Goal: Transaction & Acquisition: Purchase product/service

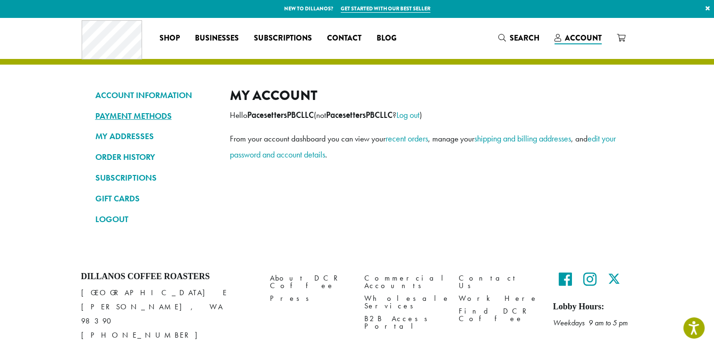
click at [147, 114] on link "PAYMENT METHODS" at bounding box center [155, 116] width 120 height 16
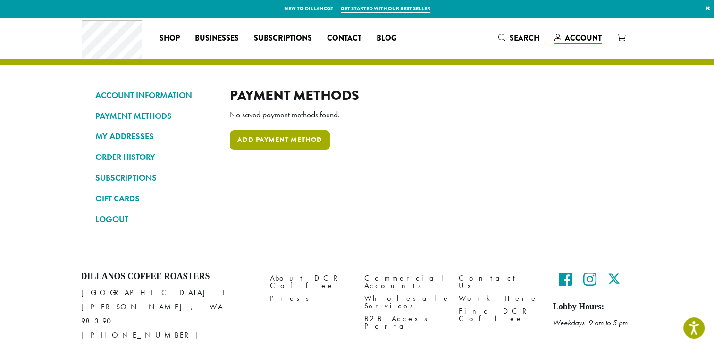
click at [251, 136] on link "Add payment method" at bounding box center [280, 140] width 100 height 20
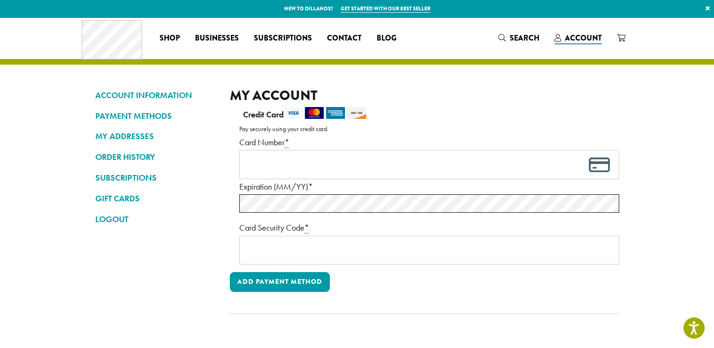
click at [251, 136] on label "Card Number *" at bounding box center [429, 142] width 380 height 15
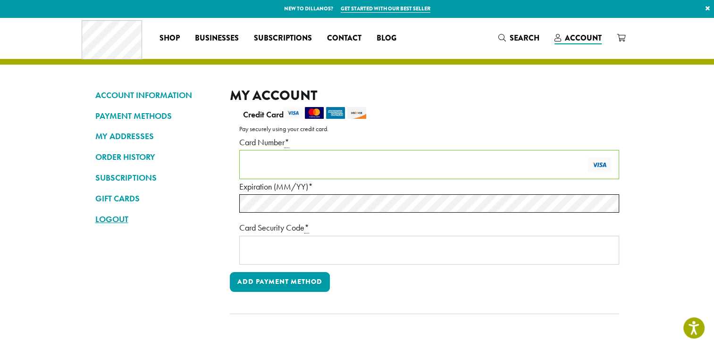
click at [213, 216] on link "LOGOUT" at bounding box center [155, 219] width 120 height 16
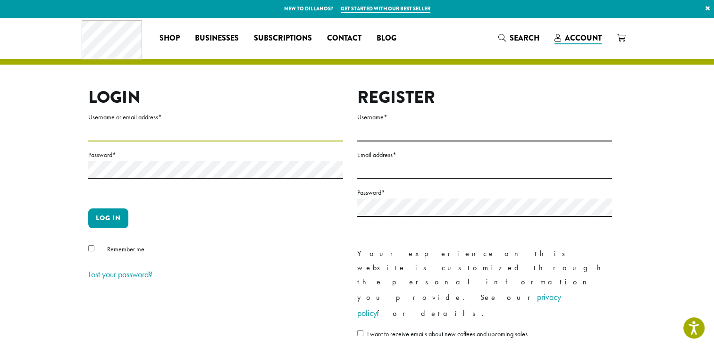
click at [113, 130] on input "Username or email address *" at bounding box center [215, 132] width 255 height 18
click at [55, 115] on section "Login Username or email address * Password * Log in Remember me Lost your passw…" at bounding box center [357, 213] width 714 height 392
click at [139, 128] on input "Username or email address *" at bounding box center [215, 132] width 255 height 18
type input "**********"
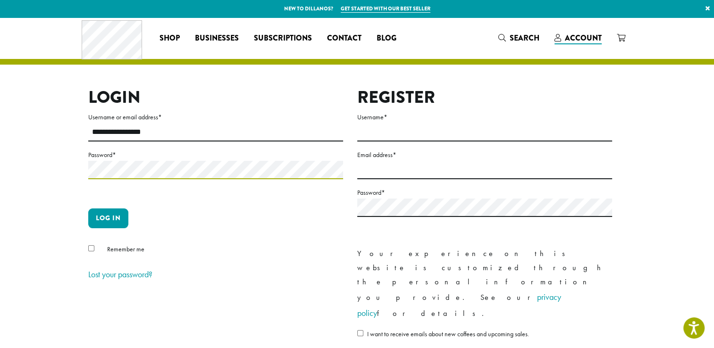
click at [88, 209] on button "Log in" at bounding box center [108, 219] width 40 height 20
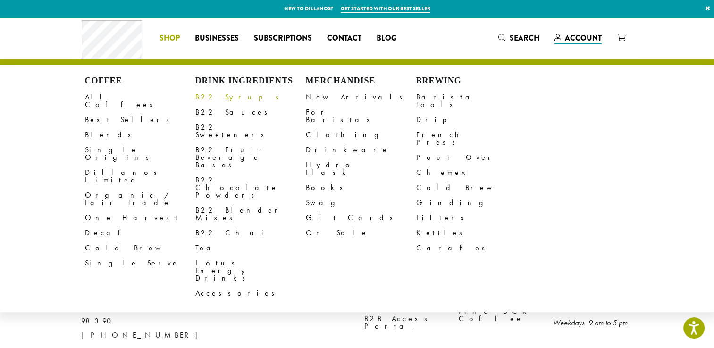
click at [207, 96] on link "B22 Syrups" at bounding box center [250, 97] width 110 height 15
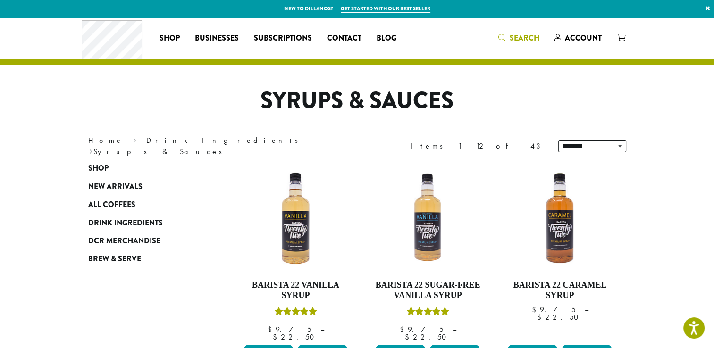
click at [509, 38] on span "Search" at bounding box center [518, 39] width 41 height 12
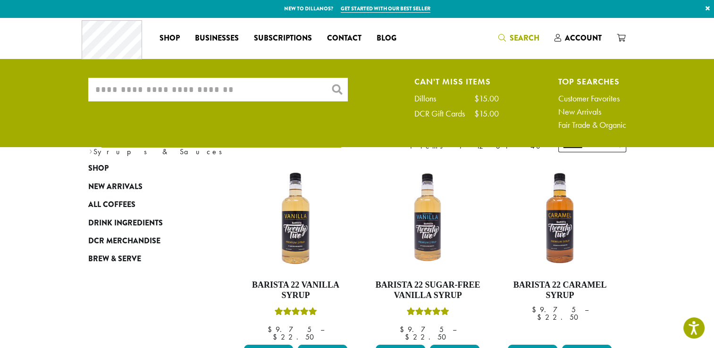
click at [301, 83] on input "What are you searching for?" at bounding box center [218, 90] width 260 height 24
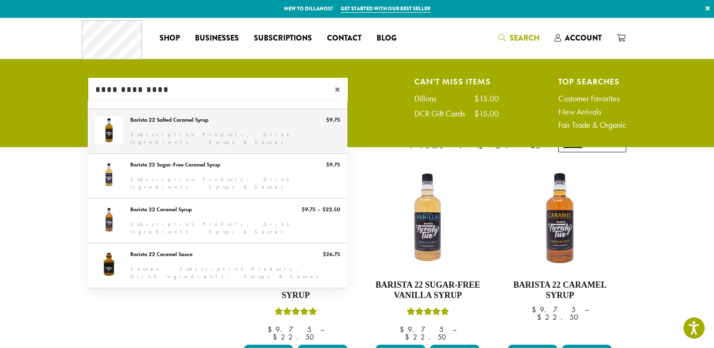
type input "**********"
click at [176, 120] on link "Barista 22 Salted Caramel Syrup" at bounding box center [218, 131] width 260 height 44
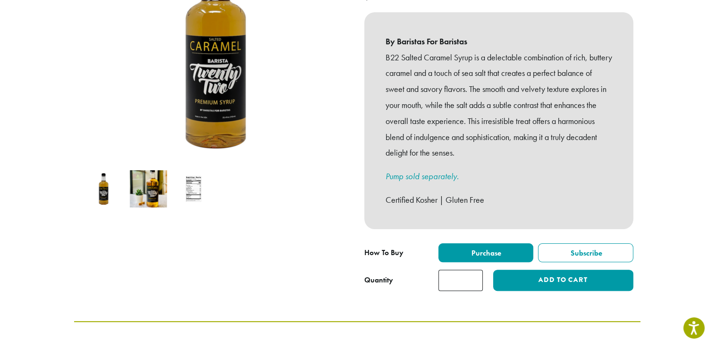
scroll to position [188, 0]
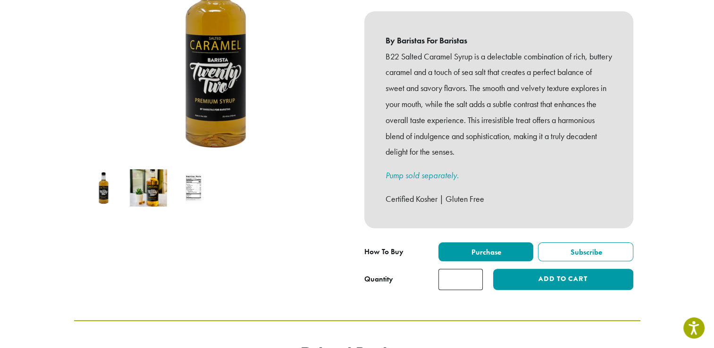
click at [471, 273] on input "*" at bounding box center [460, 279] width 44 height 21
type input "*"
click at [473, 269] on input "*" at bounding box center [460, 279] width 44 height 21
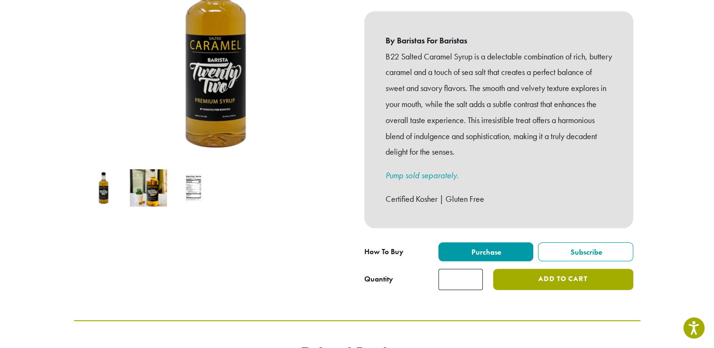
click at [539, 269] on button "Add to cart" at bounding box center [563, 279] width 140 height 21
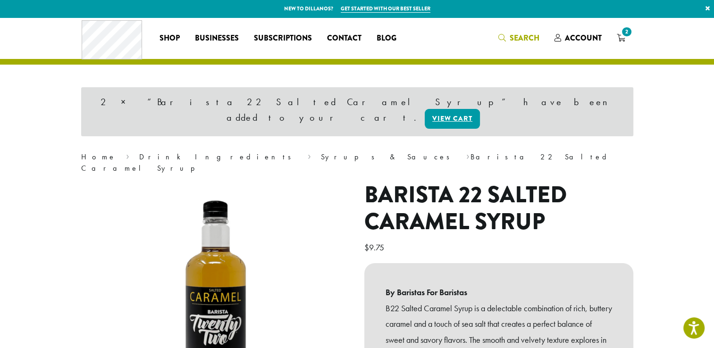
click at [521, 34] on span "Search" at bounding box center [525, 38] width 30 height 11
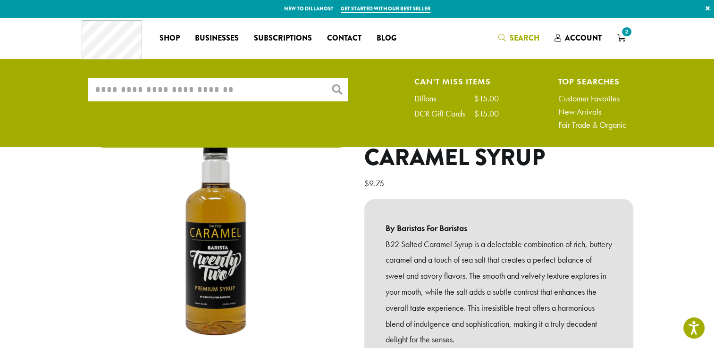
click at [262, 91] on input "What are you searching for?" at bounding box center [218, 90] width 260 height 24
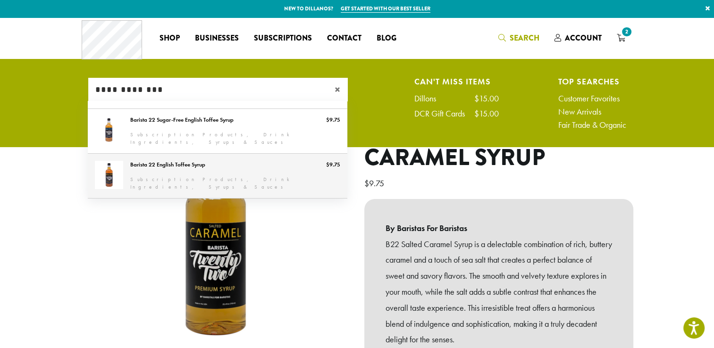
type input "**********"
click at [180, 163] on link "Barista 22 English Toffee Syrup" at bounding box center [218, 176] width 260 height 44
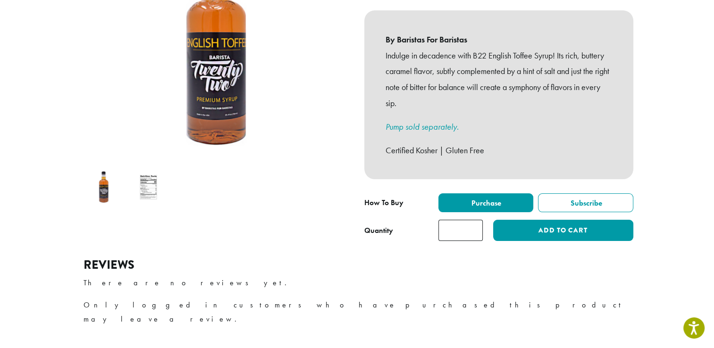
scroll to position [236, 0]
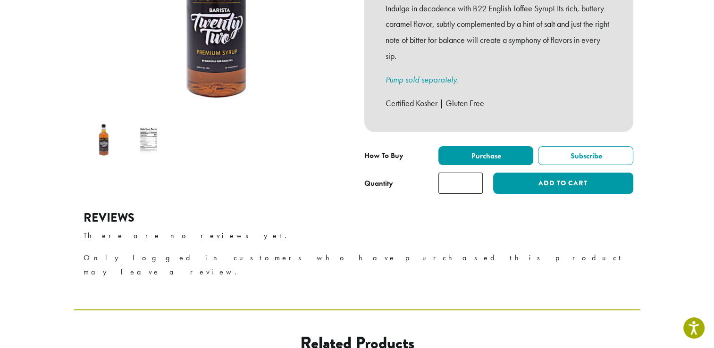
type input "*"
click at [474, 173] on input "*" at bounding box center [460, 183] width 44 height 21
click at [527, 229] on p "There are no reviews yet." at bounding box center [358, 236] width 548 height 14
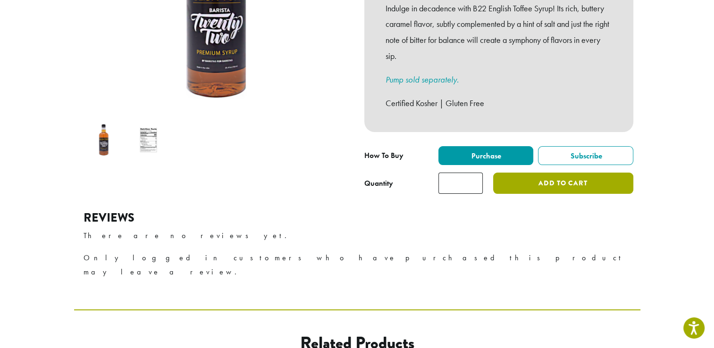
click at [570, 175] on button "Add to cart" at bounding box center [563, 183] width 140 height 21
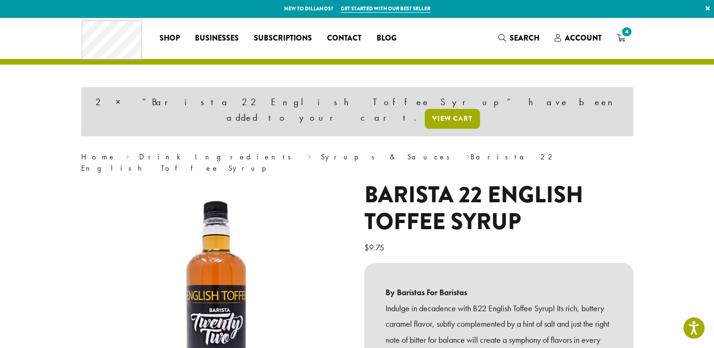
click at [473, 109] on link "View cart" at bounding box center [452, 119] width 55 height 20
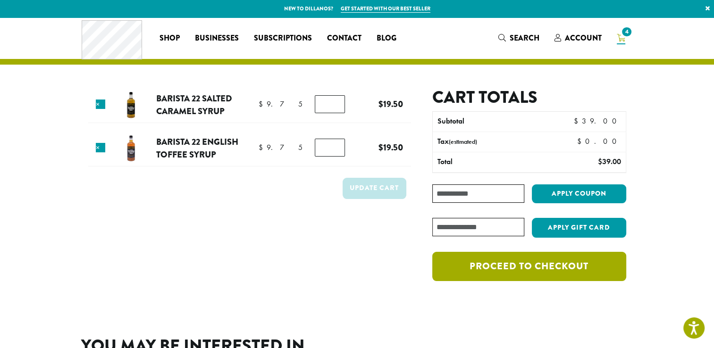
click at [525, 275] on link "Proceed to checkout" at bounding box center [529, 266] width 194 height 29
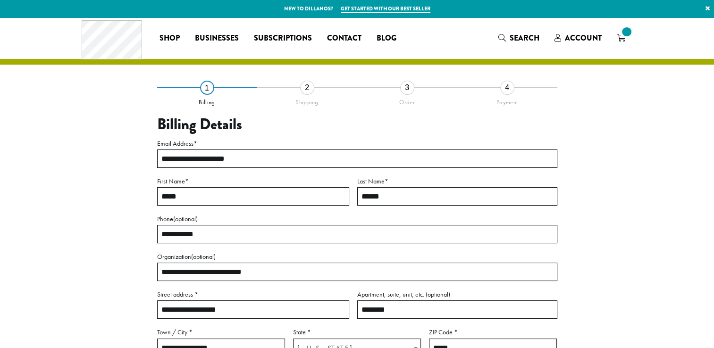
select select "**"
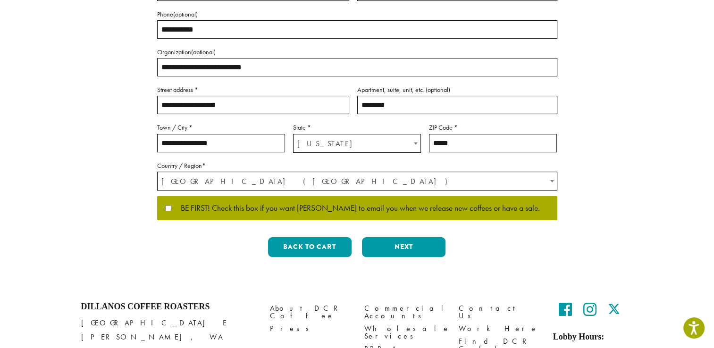
scroll to position [206, 0]
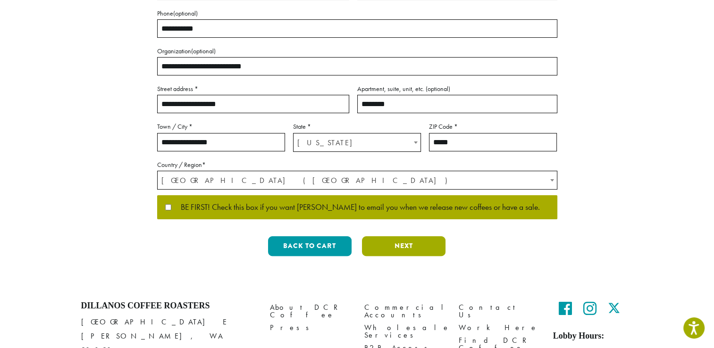
click at [409, 249] on button "Next" at bounding box center [404, 246] width 84 height 20
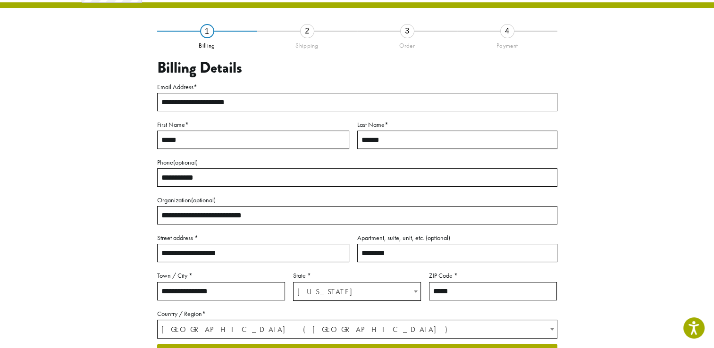
scroll to position [49, 0]
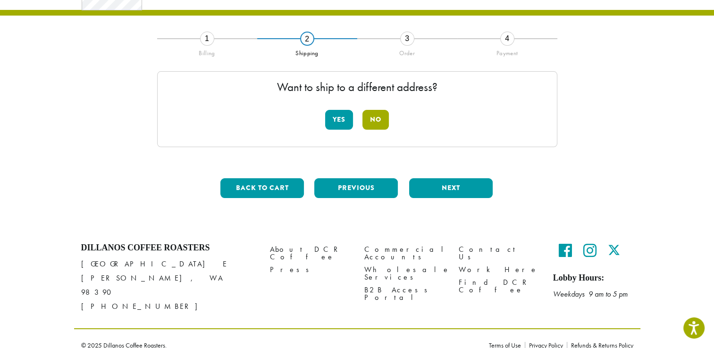
click at [378, 126] on button "No" at bounding box center [375, 120] width 26 height 20
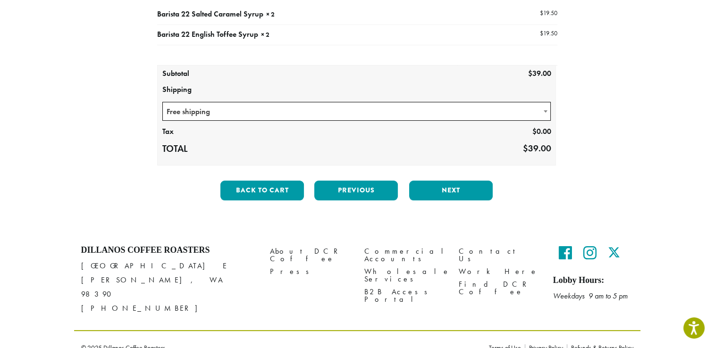
scroll to position [134, 0]
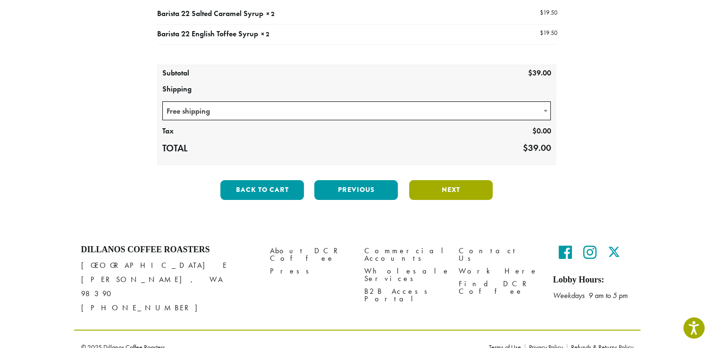
click at [443, 190] on button "Next" at bounding box center [451, 190] width 84 height 20
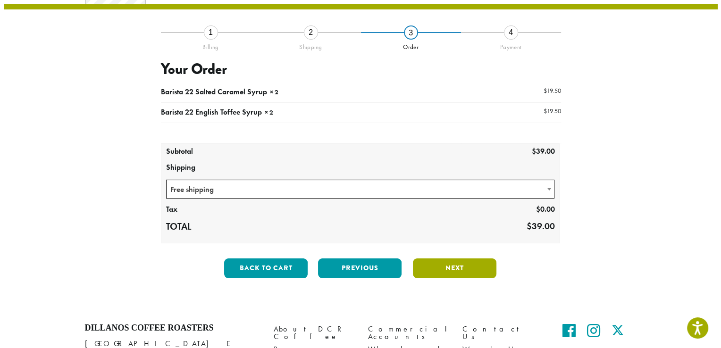
scroll to position [54, 0]
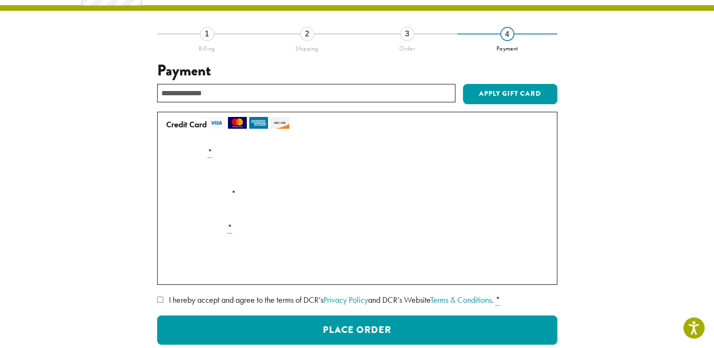
click at [100, 190] on div "**********" at bounding box center [357, 212] width 538 height 356
click at [111, 280] on div "**********" at bounding box center [357, 212] width 538 height 356
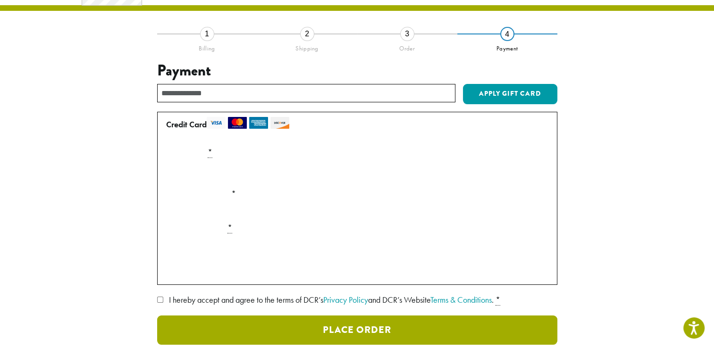
click at [323, 330] on button "Place Order" at bounding box center [357, 330] width 400 height 29
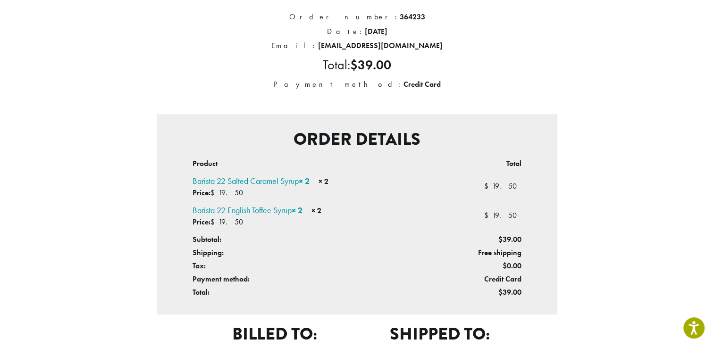
scroll to position [2, 0]
